Goal: Information Seeking & Learning: Learn about a topic

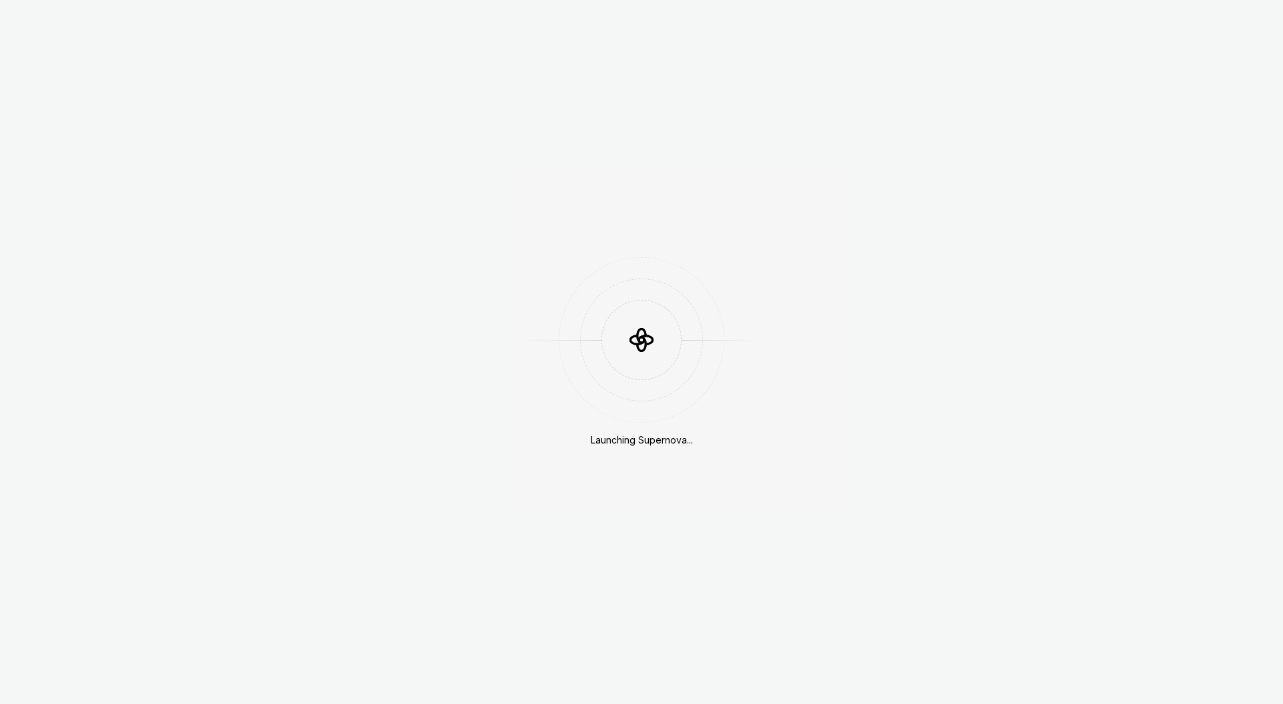
click at [780, 287] on div "Launching Supernova..." at bounding box center [641, 352] width 1283 height 704
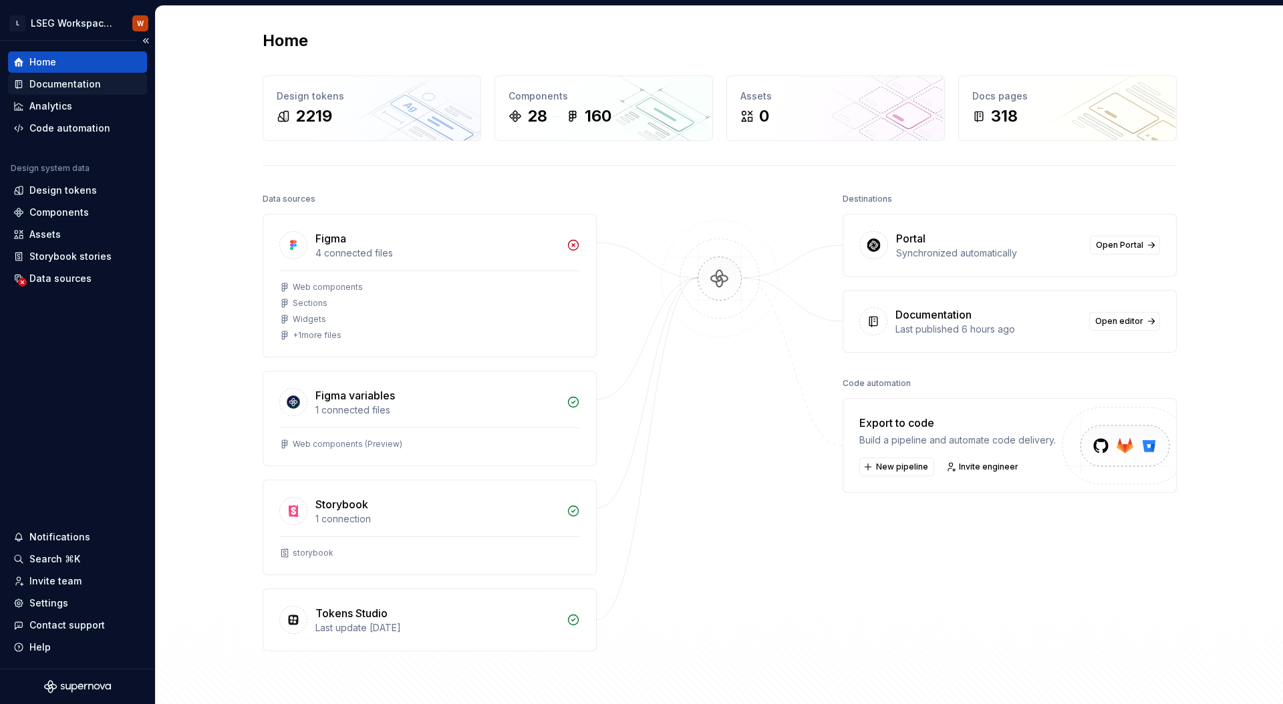
click at [82, 88] on div "Documentation" at bounding box center [65, 84] width 72 height 13
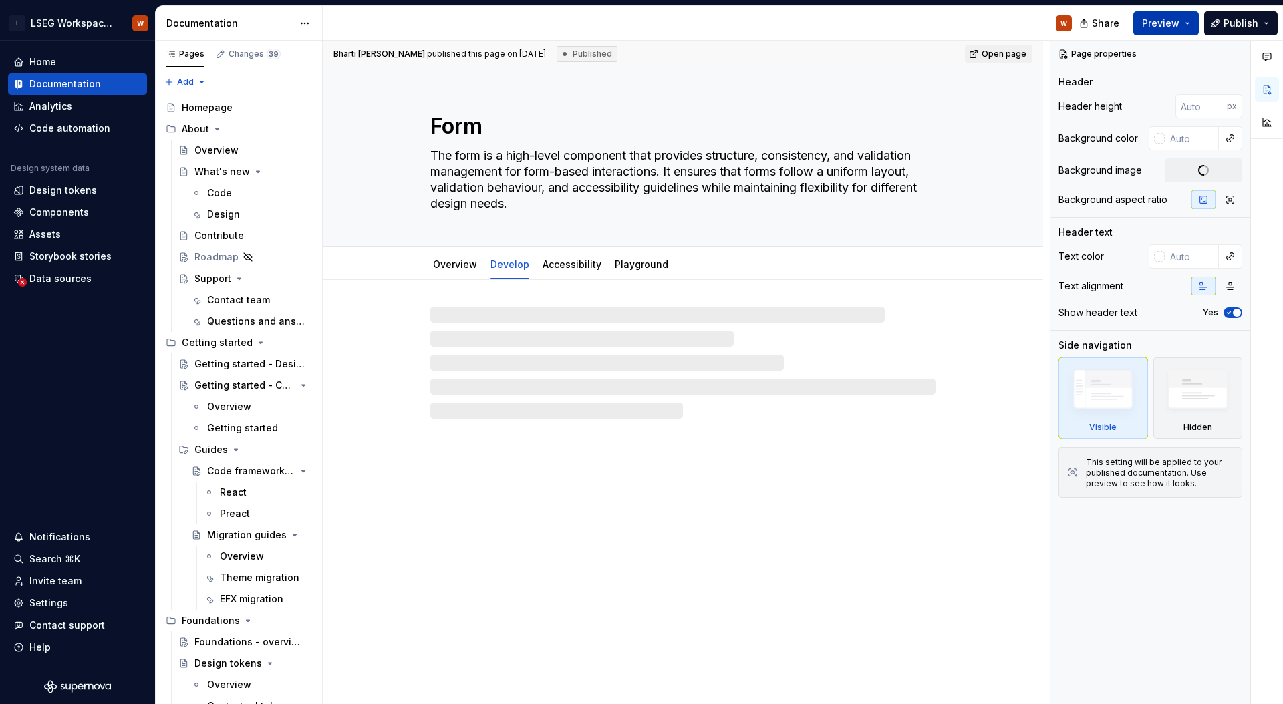
click at [1177, 29] on span "Preview" at bounding box center [1160, 23] width 37 height 13
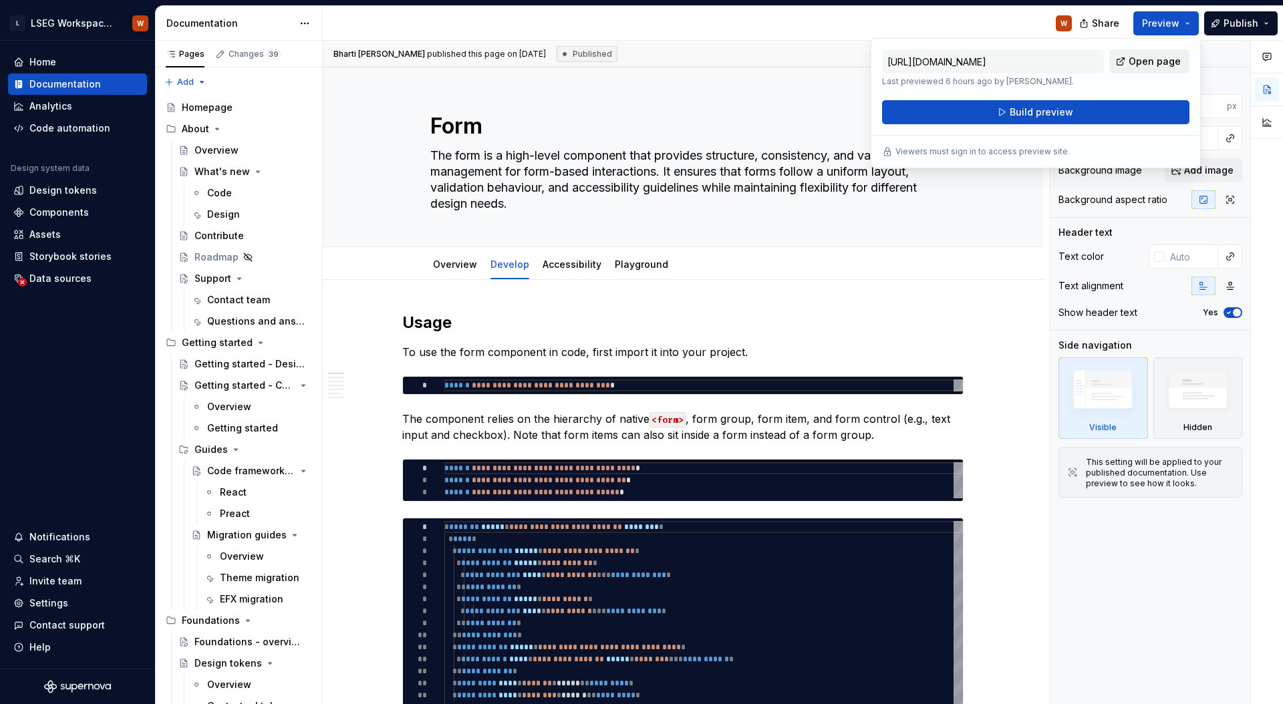
click at [1165, 59] on span "Open page" at bounding box center [1155, 61] width 52 height 13
click at [839, 23] on div "W" at bounding box center [703, 23] width 760 height 35
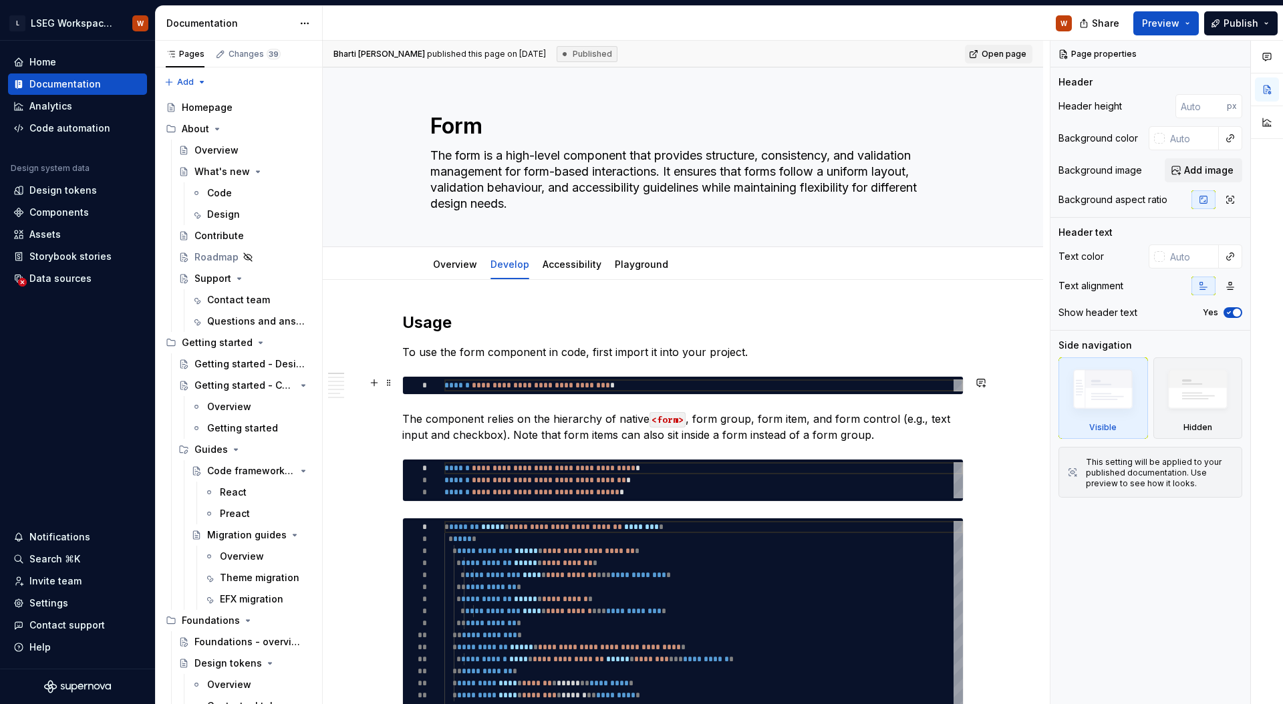
type textarea "*"
